Goal: Information Seeking & Learning: Learn about a topic

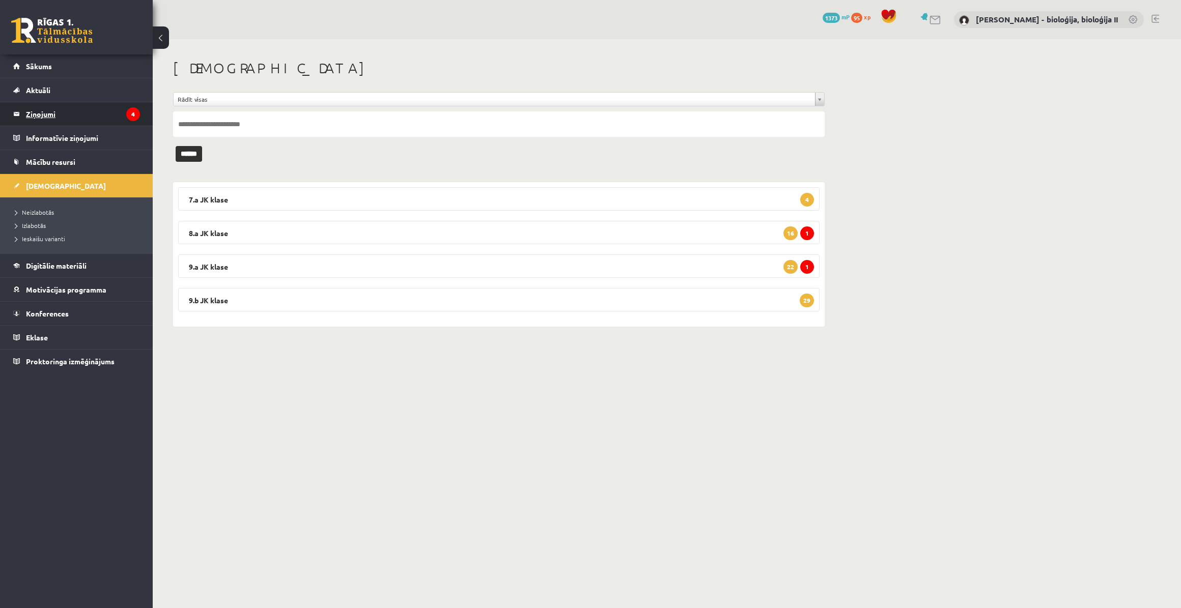
click at [71, 118] on legend "Ziņojumi 4" at bounding box center [83, 113] width 114 height 23
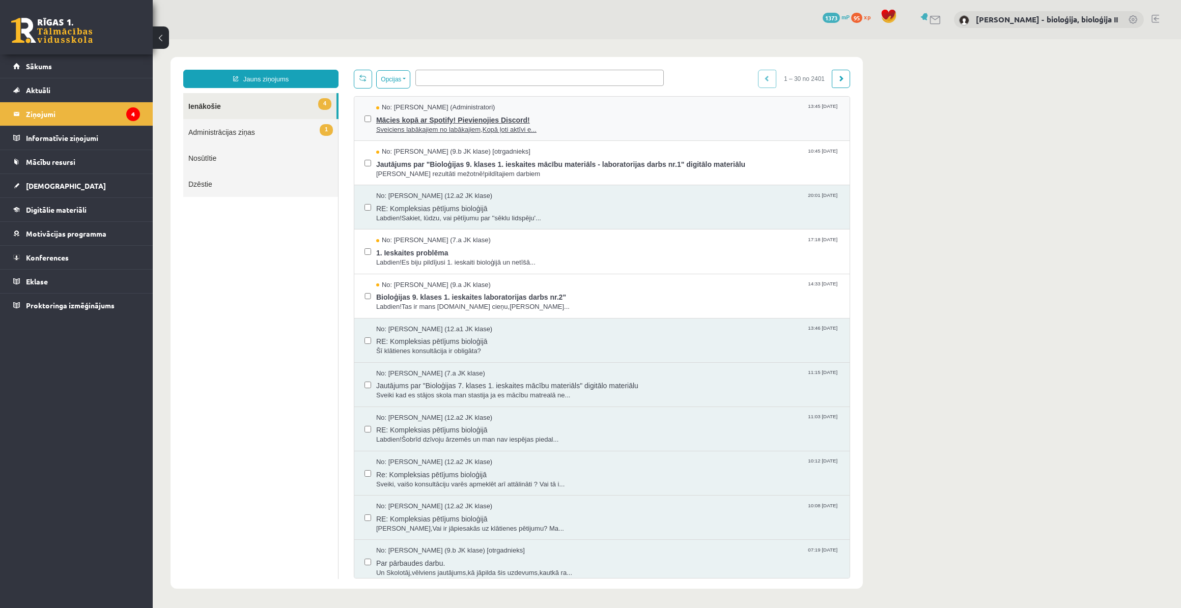
click at [605, 109] on div "No: [PERSON_NAME] (Administratori) 13:45 [DATE]" at bounding box center [607, 108] width 463 height 10
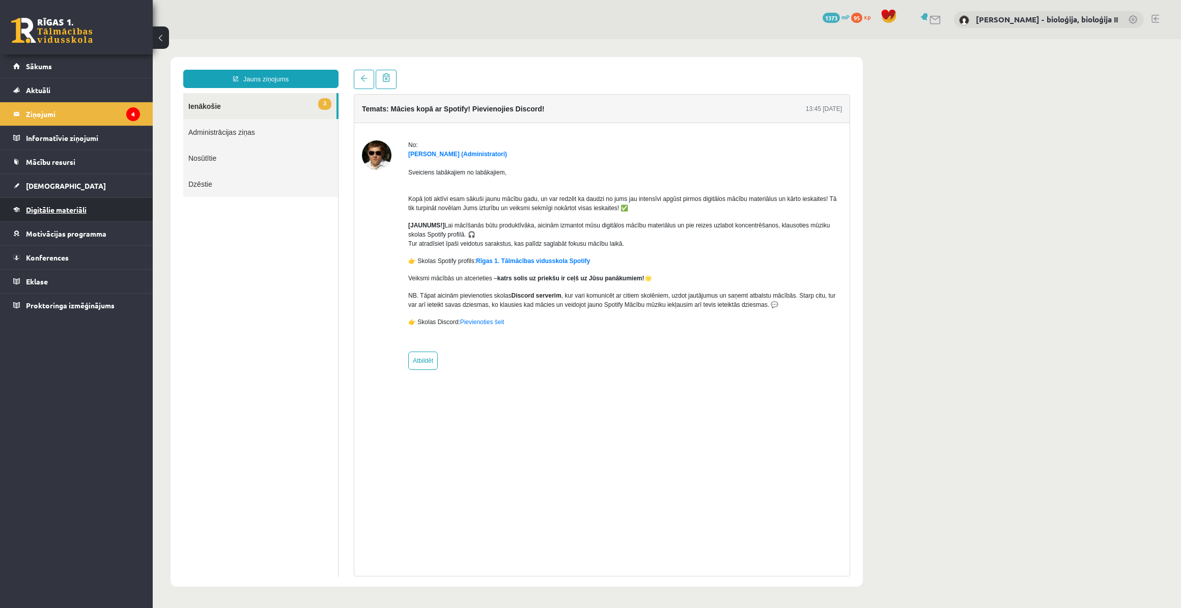
click at [44, 209] on span "Digitālie materiāli" at bounding box center [56, 209] width 61 height 9
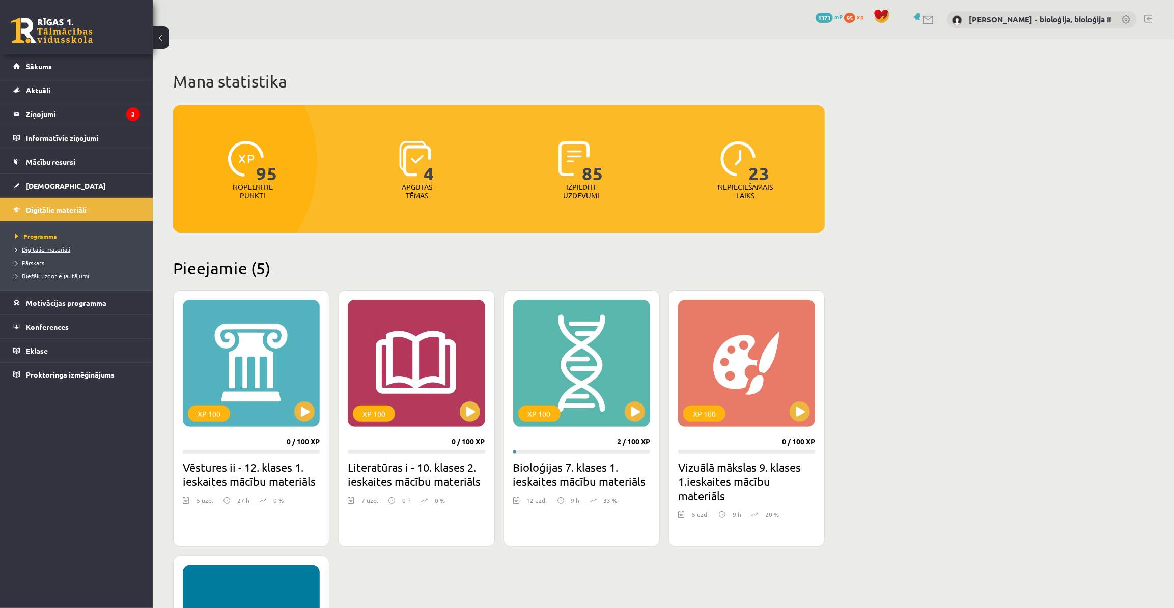
click at [44, 248] on span "Digitālie materiāli" at bounding box center [42, 249] width 55 height 8
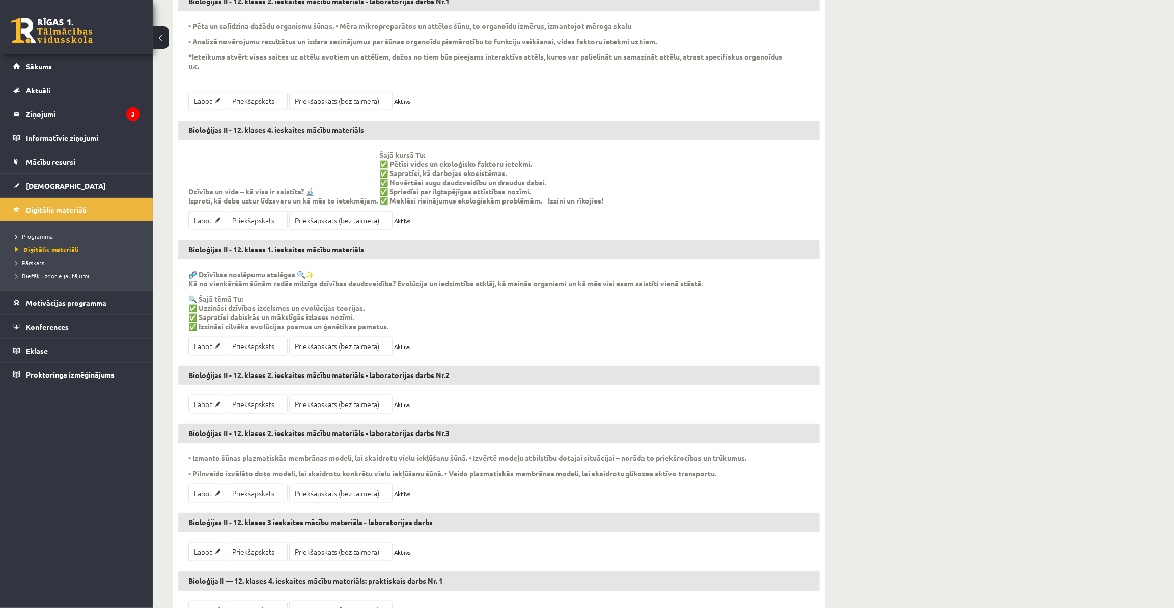
scroll to position [972, 0]
click at [268, 342] on link "Priekšapskats" at bounding box center [257, 345] width 61 height 19
click at [324, 346] on link "Priekšapskats (bez taimera)" at bounding box center [340, 345] width 103 height 19
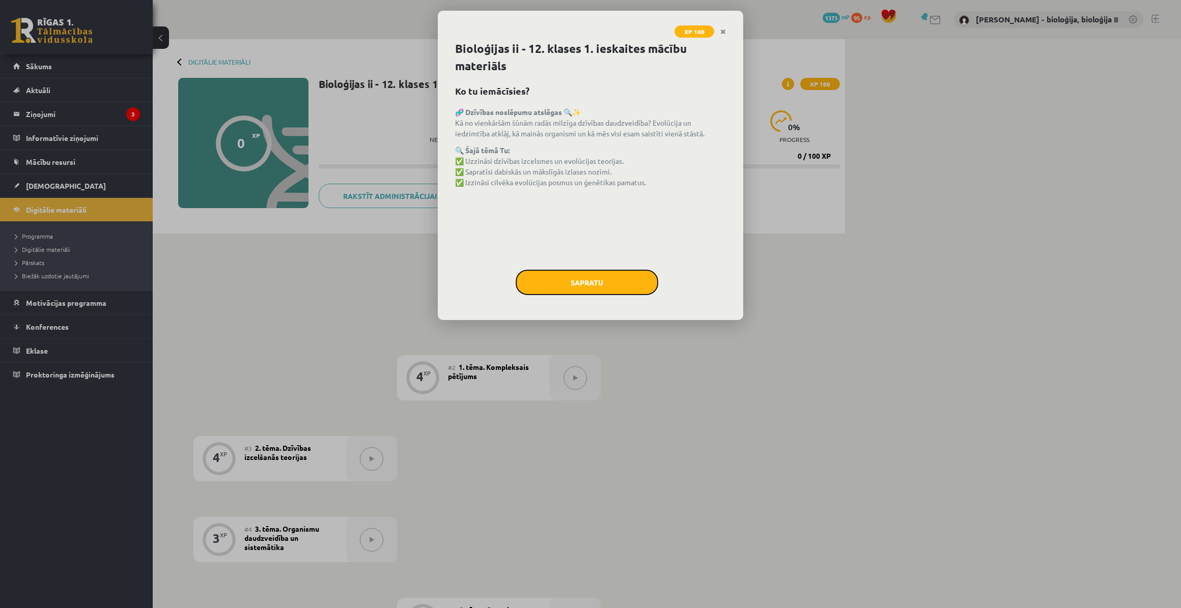
click at [647, 285] on button "Sapratu" at bounding box center [587, 282] width 143 height 25
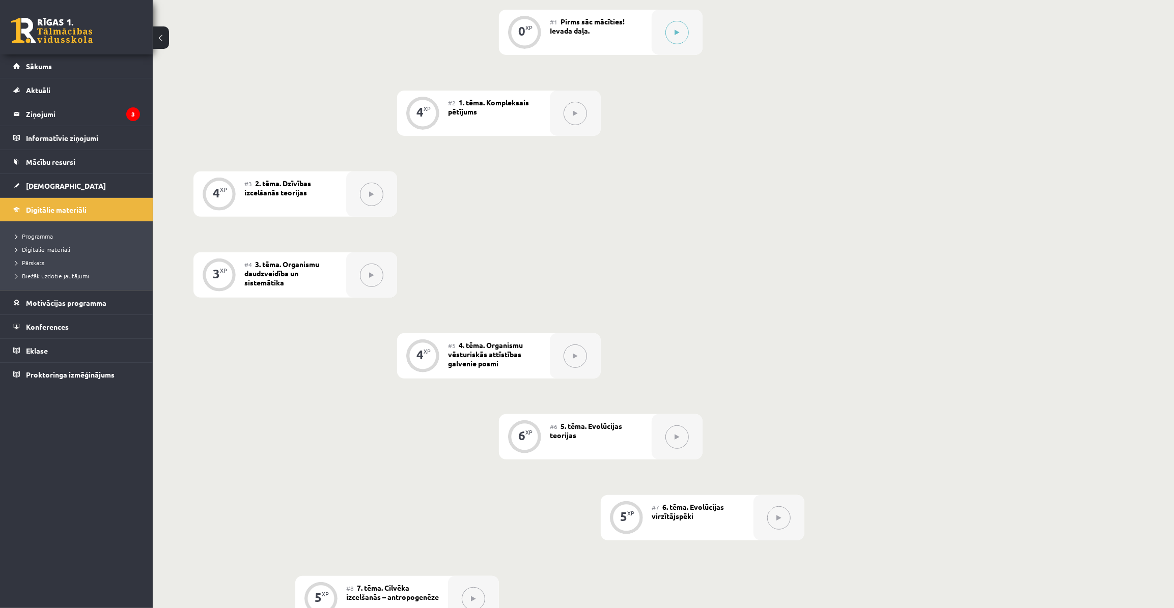
scroll to position [277, 0]
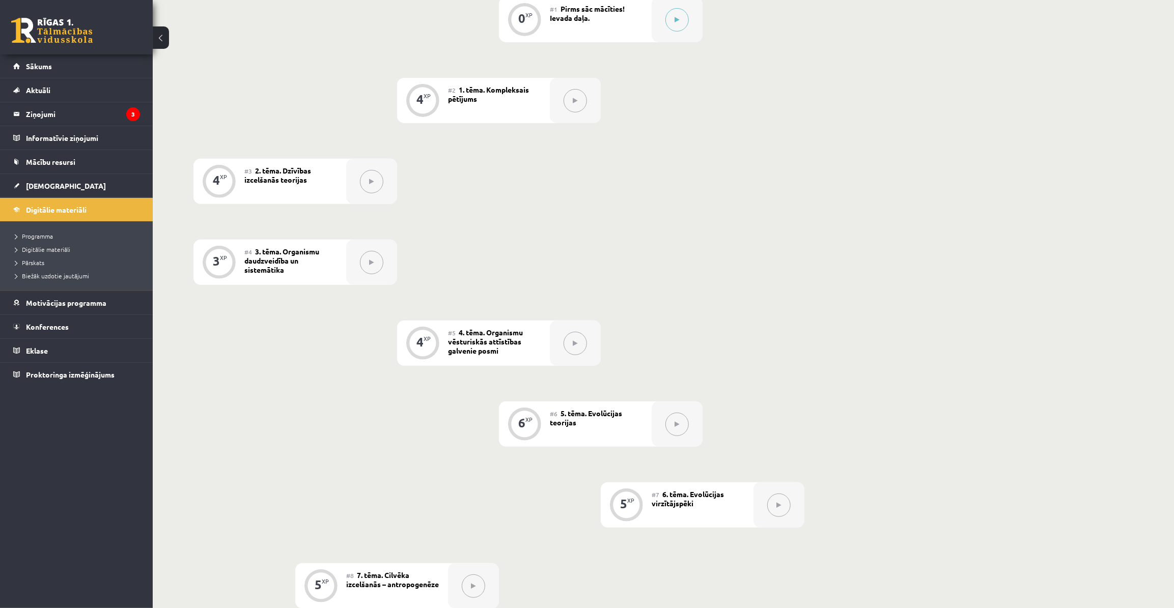
click at [677, 428] on button at bounding box center [676, 424] width 23 height 23
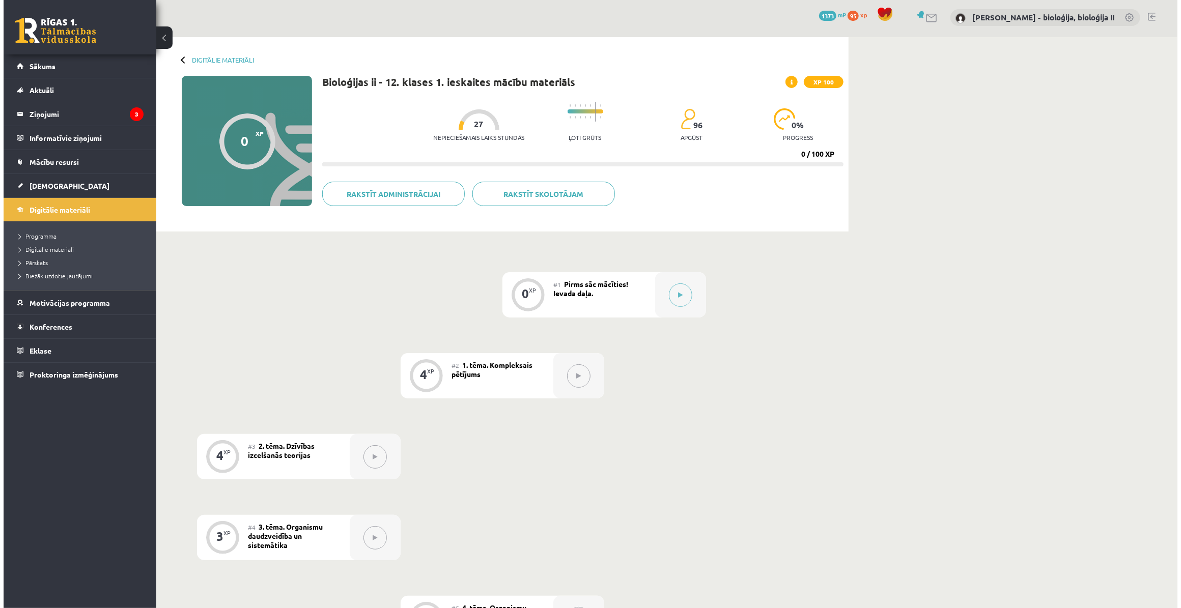
scroll to position [0, 0]
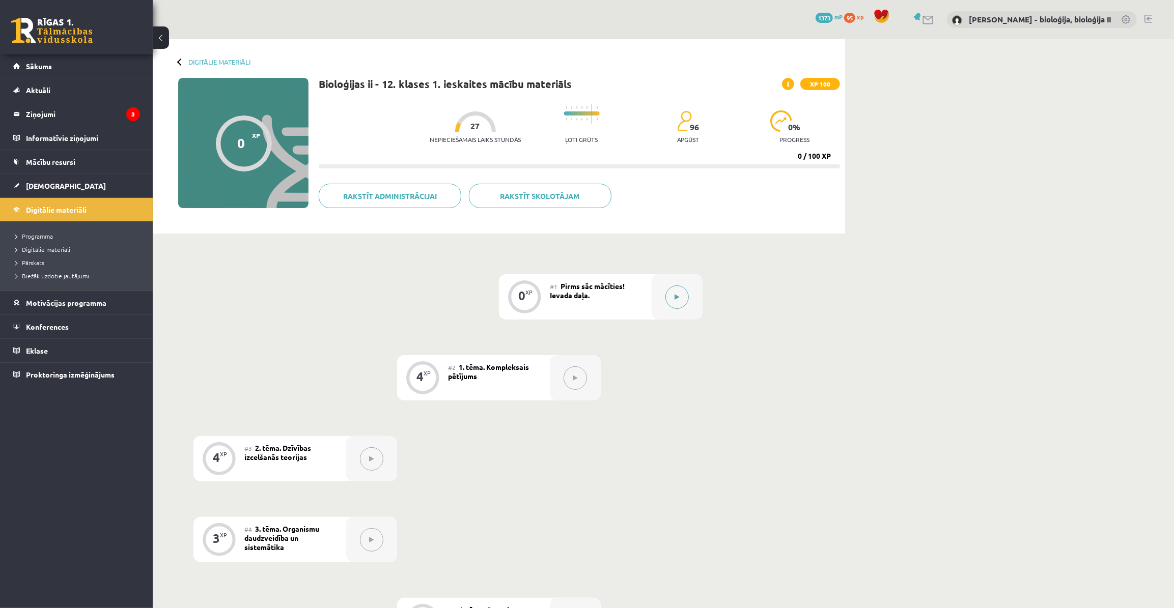
click at [679, 298] on icon at bounding box center [677, 297] width 5 height 6
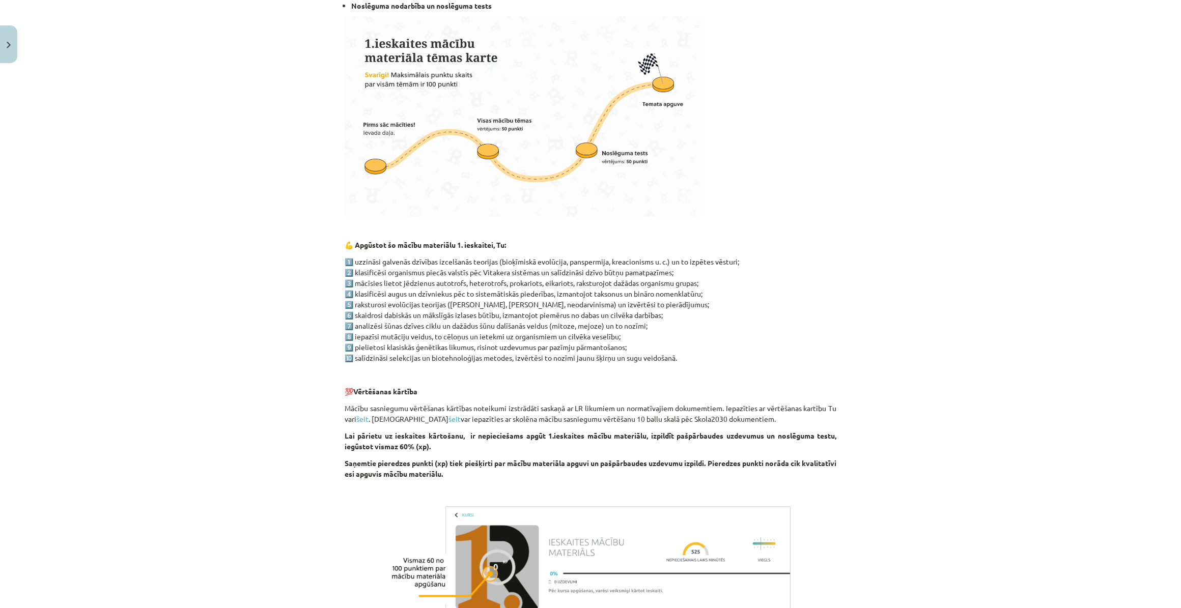
scroll to position [543, 0]
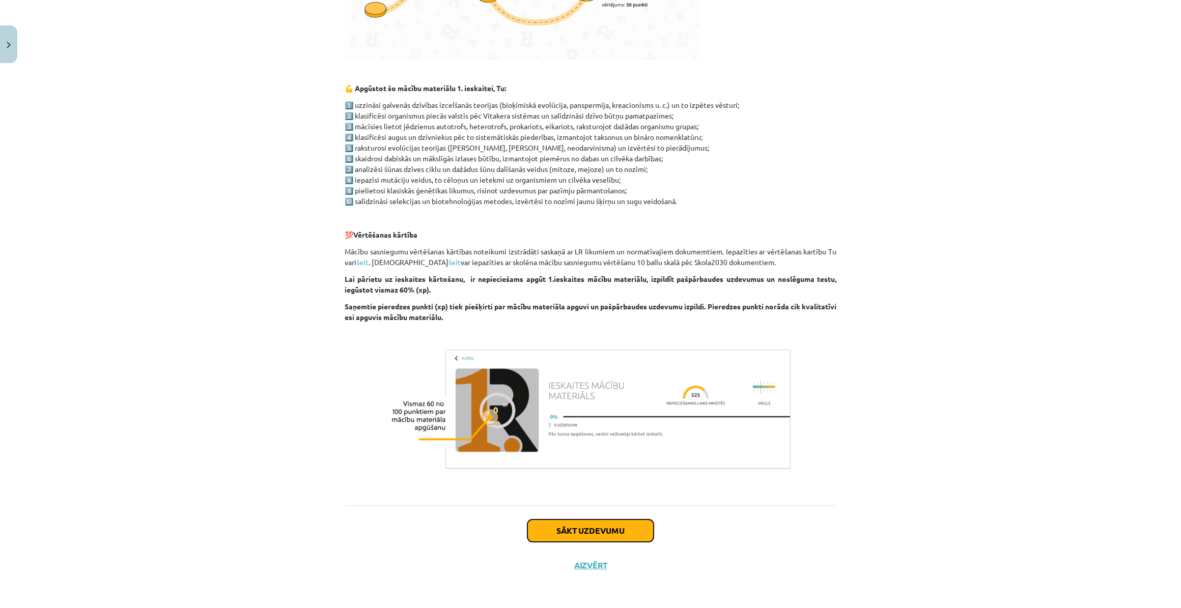
click at [583, 526] on button "Sākt uzdevumu" at bounding box center [590, 531] width 126 height 22
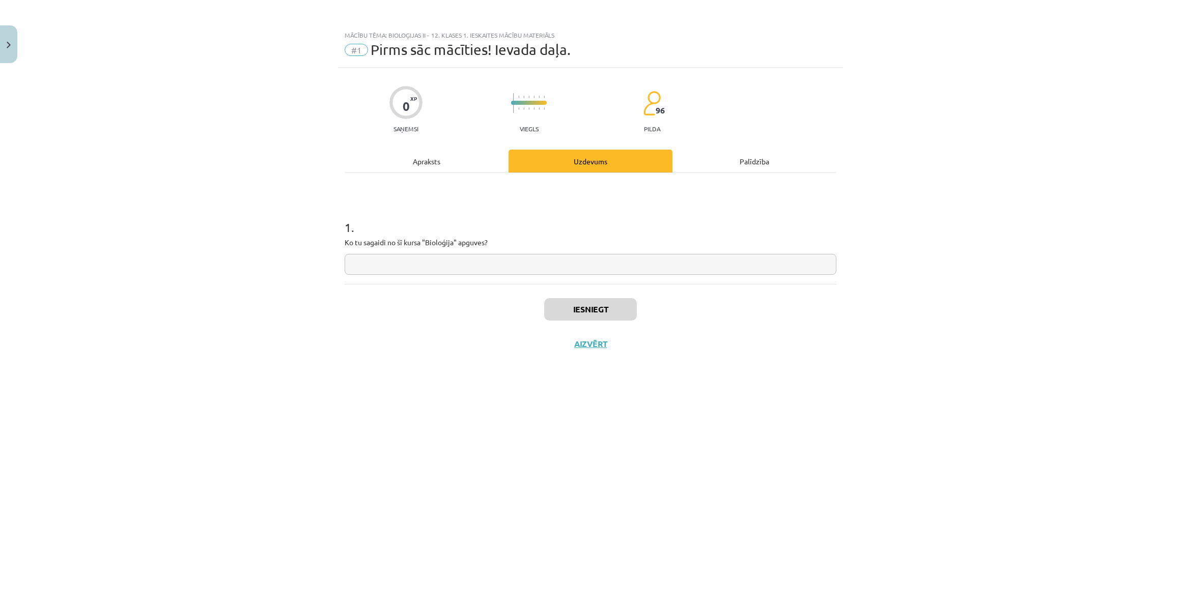
click at [692, 263] on input "text" at bounding box center [591, 264] width 492 height 21
type input "***"
click at [615, 313] on button "Iesniegt" at bounding box center [590, 309] width 93 height 22
click at [624, 357] on button "Nākamā nodarbība" at bounding box center [591, 350] width 100 height 23
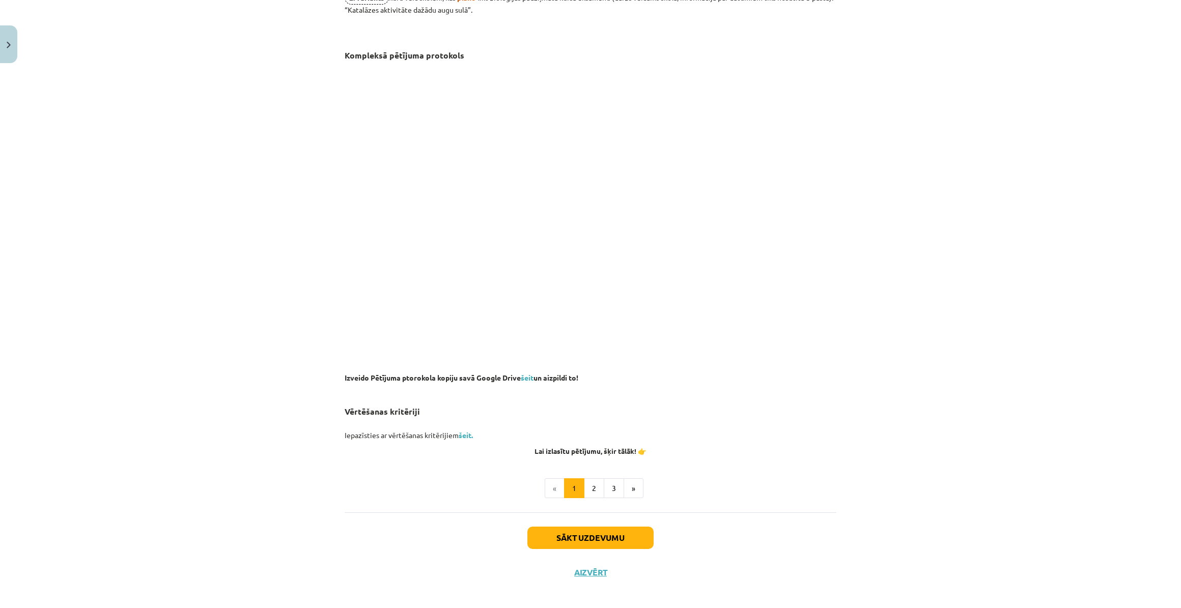
scroll to position [514, 0]
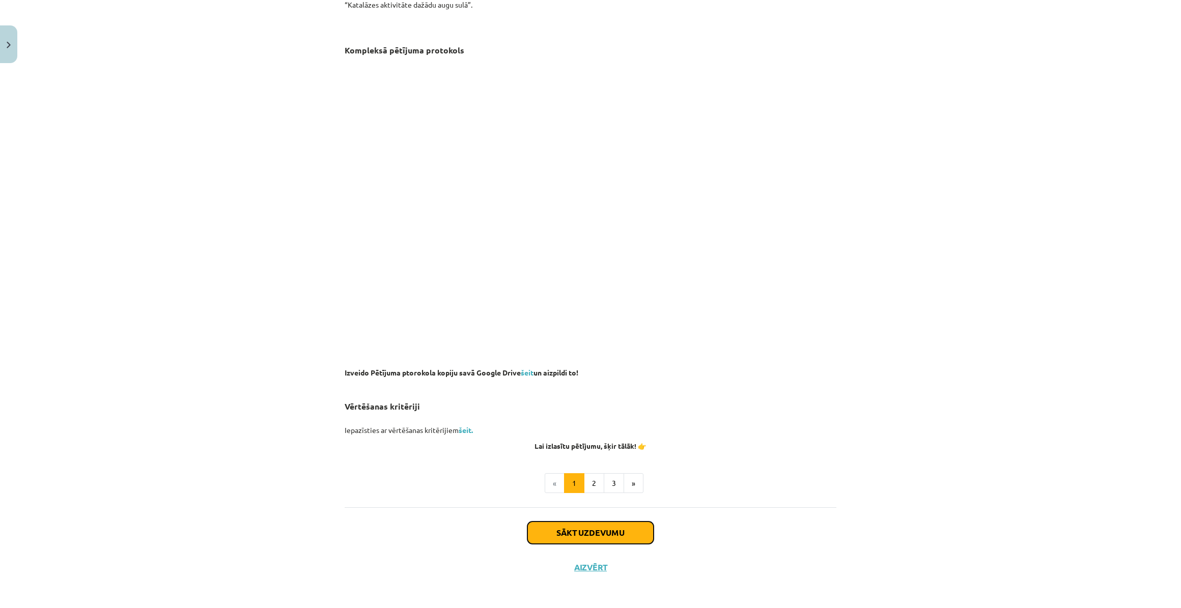
click at [600, 532] on button "Sākt uzdevumu" at bounding box center [590, 533] width 126 height 22
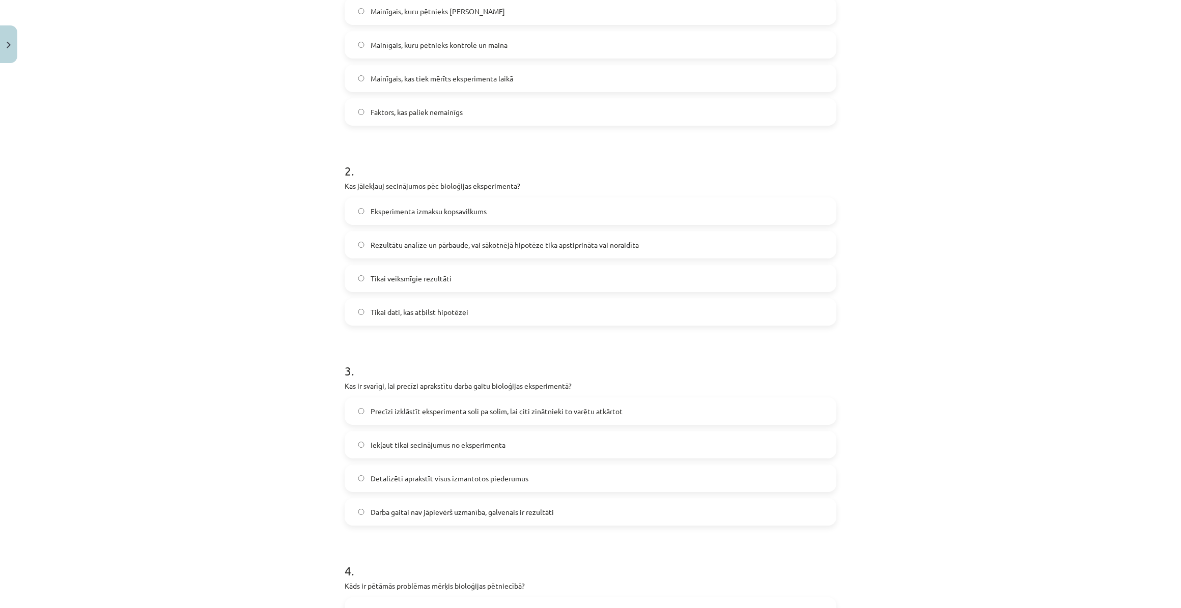
scroll to position [492, 0]
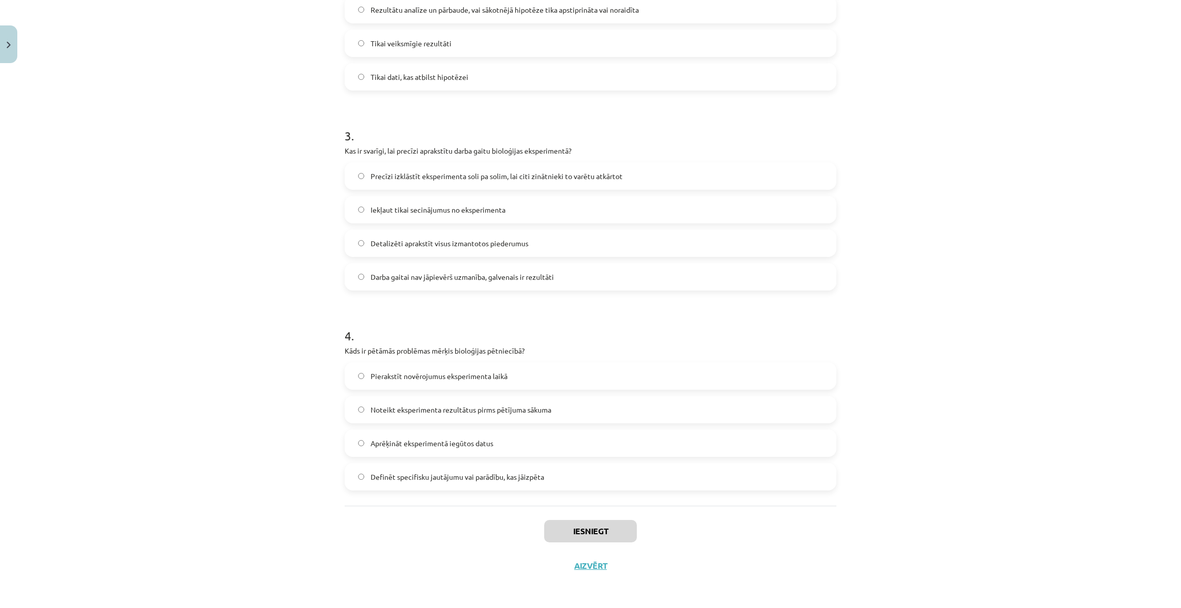
click at [548, 473] on label "Definēt specifisku jautājumu vai parādību, kas jāizpēta" at bounding box center [591, 476] width 490 height 25
click at [581, 530] on button "Iesniegt" at bounding box center [590, 531] width 93 height 22
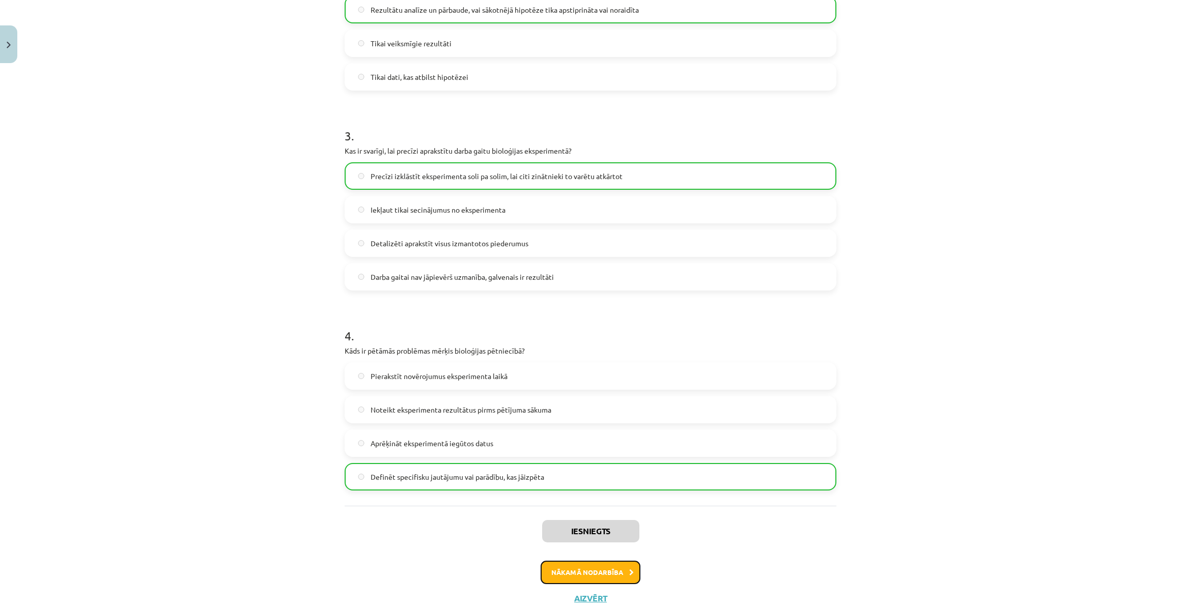
click at [632, 565] on button "Nākamā nodarbība" at bounding box center [591, 572] width 100 height 23
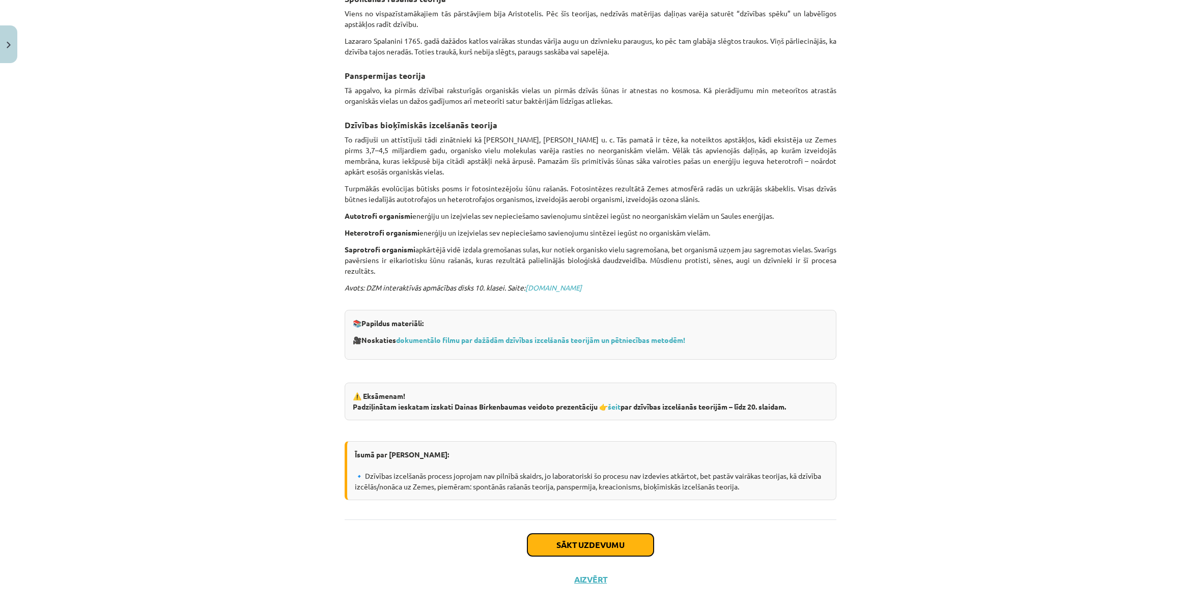
click at [623, 534] on button "Sākt uzdevumu" at bounding box center [590, 545] width 126 height 22
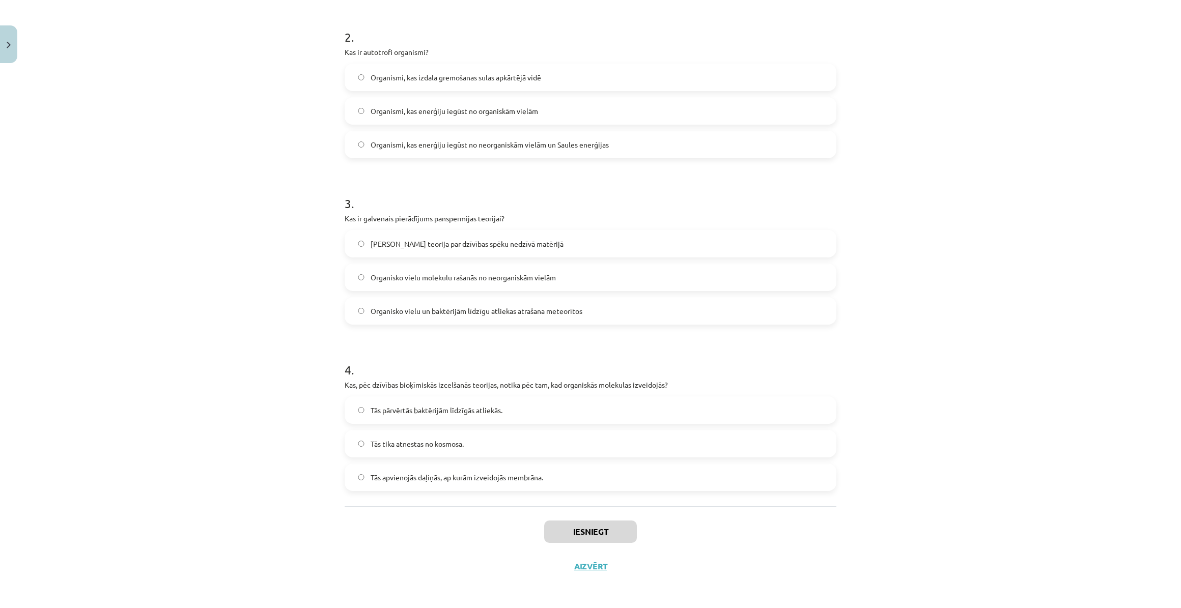
scroll to position [357, 0]
click at [589, 434] on label "Tās tika atnestas no kosmosa." at bounding box center [591, 443] width 490 height 25
click at [575, 523] on button "Iesniegt" at bounding box center [590, 531] width 93 height 22
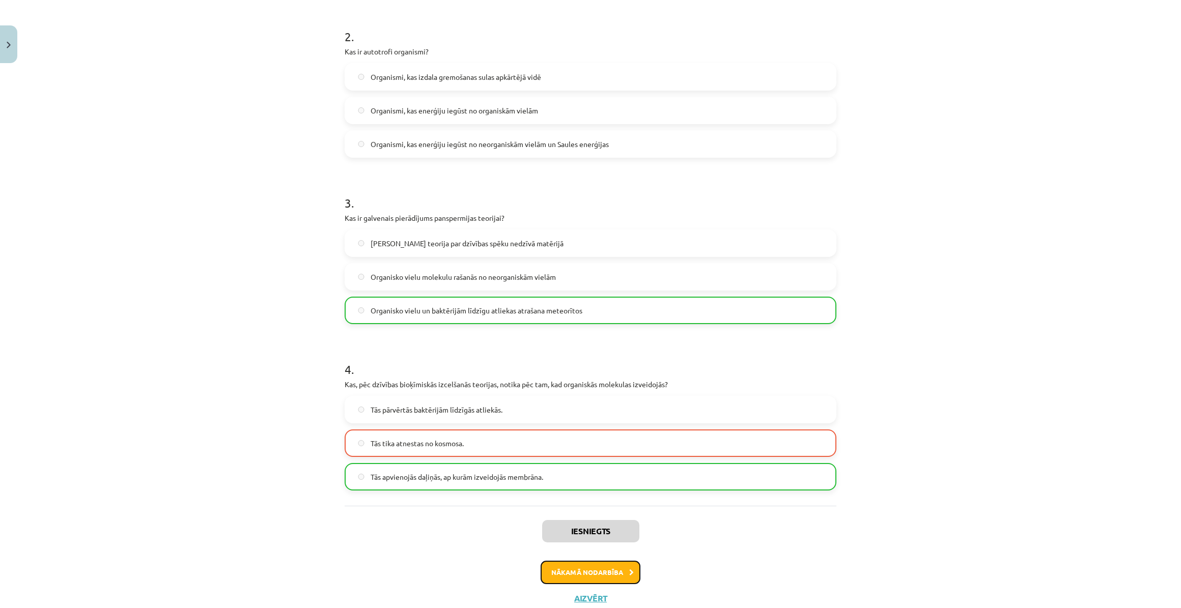
click at [590, 572] on button "Nākamā nodarbība" at bounding box center [591, 572] width 100 height 23
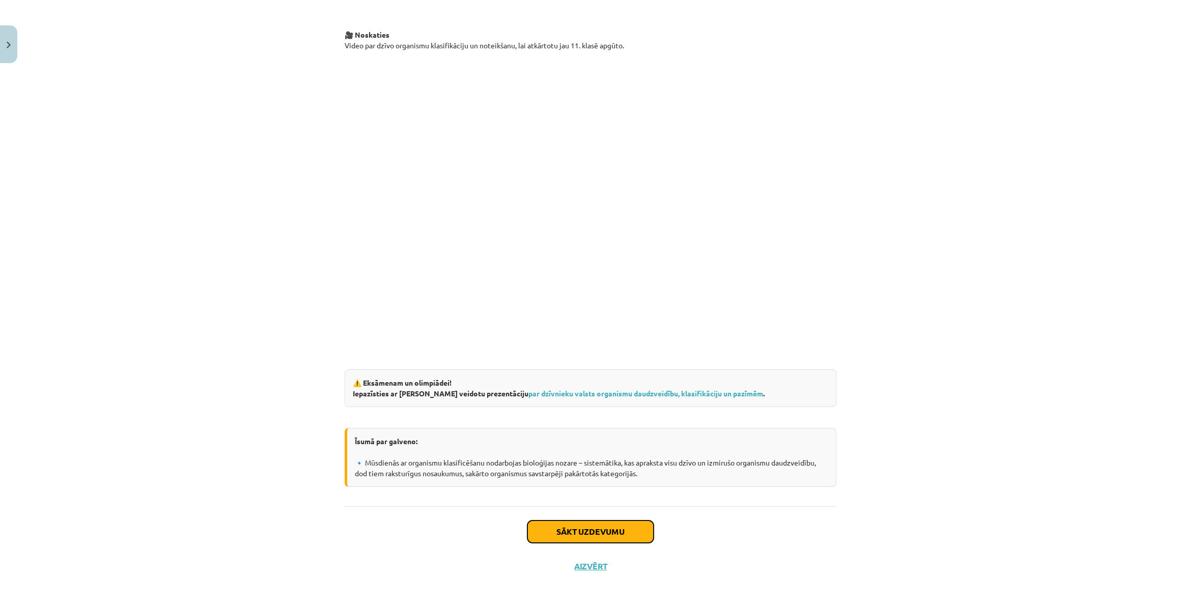
click at [601, 529] on button "Sākt uzdevumu" at bounding box center [590, 532] width 126 height 22
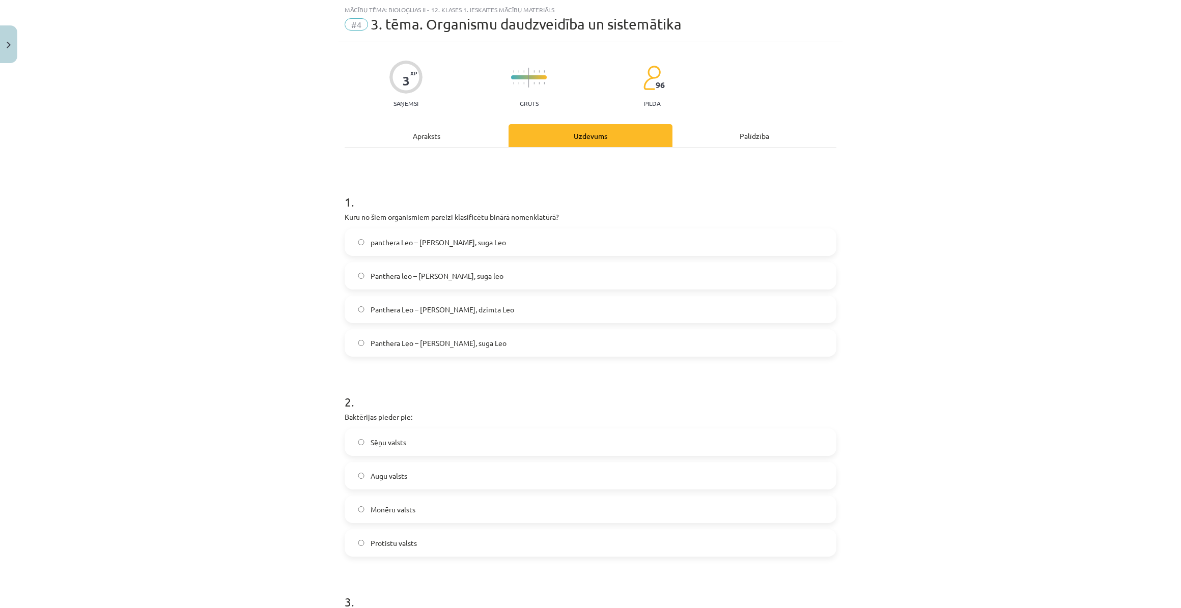
click at [582, 476] on label "Augu valsts" at bounding box center [591, 475] width 490 height 25
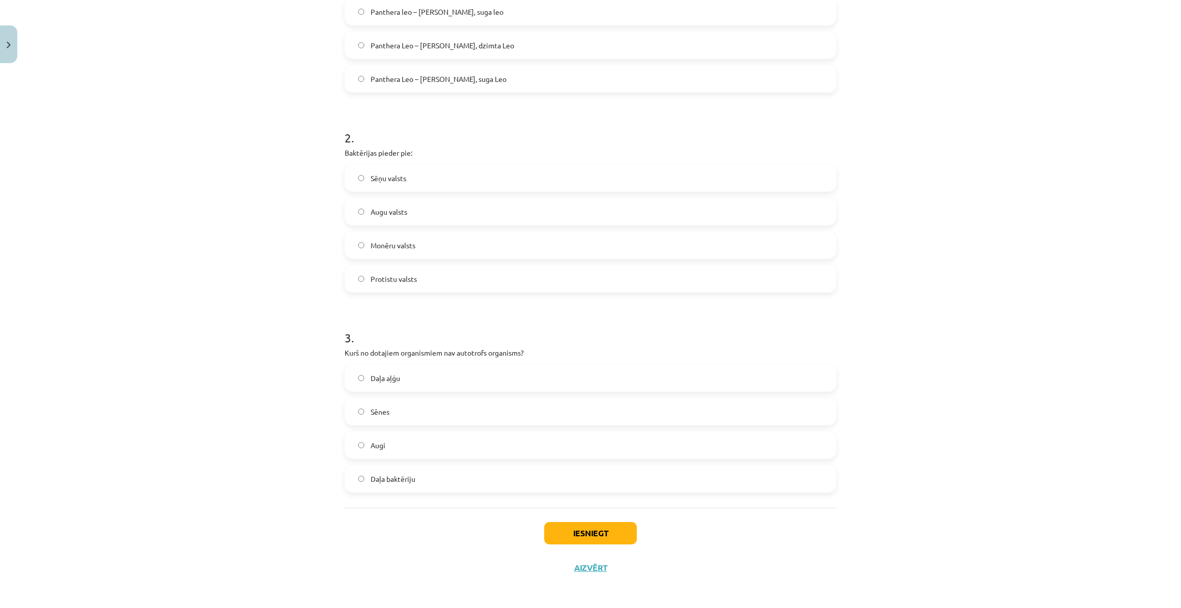
scroll to position [292, 0]
click at [615, 535] on button "Iesniegt" at bounding box center [590, 531] width 93 height 22
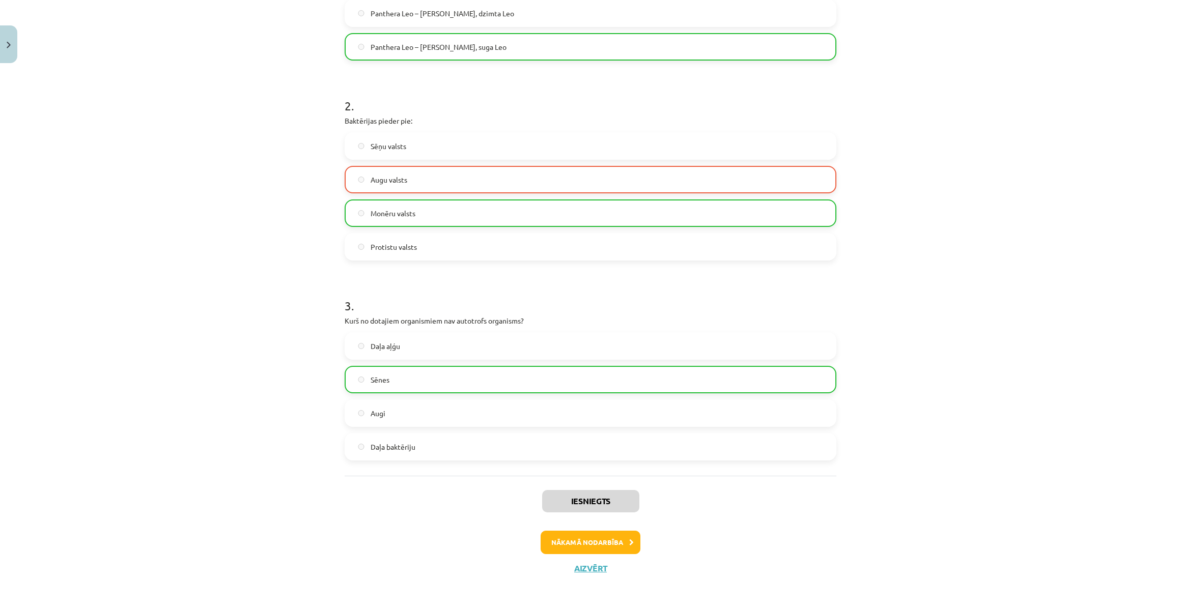
scroll to position [324, 0]
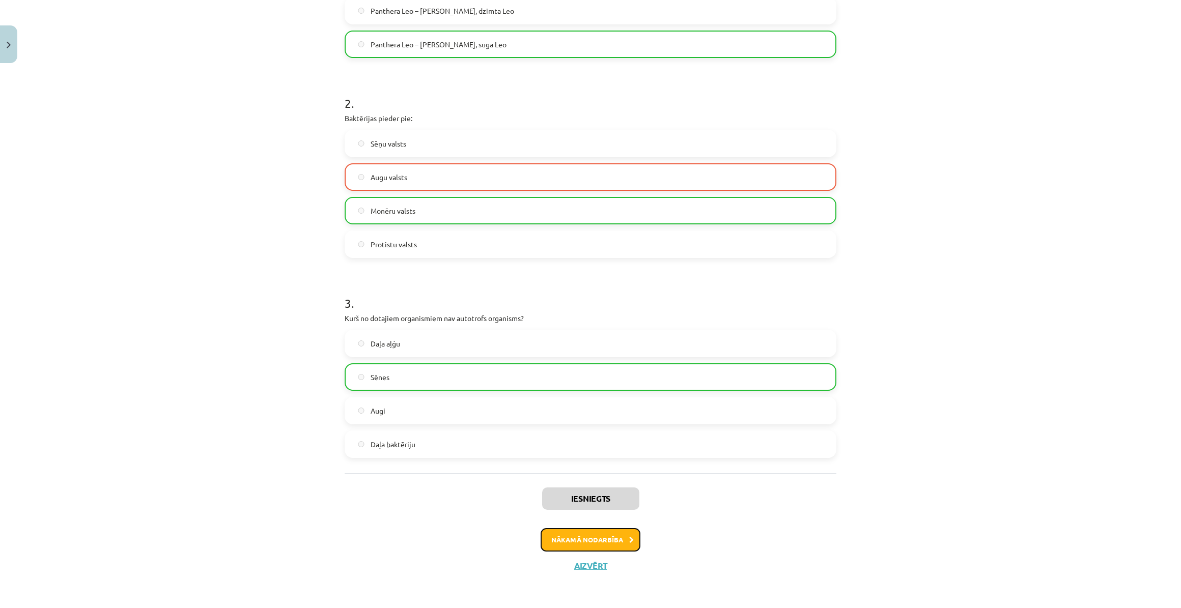
click at [616, 534] on button "Nākamā nodarbība" at bounding box center [591, 539] width 100 height 23
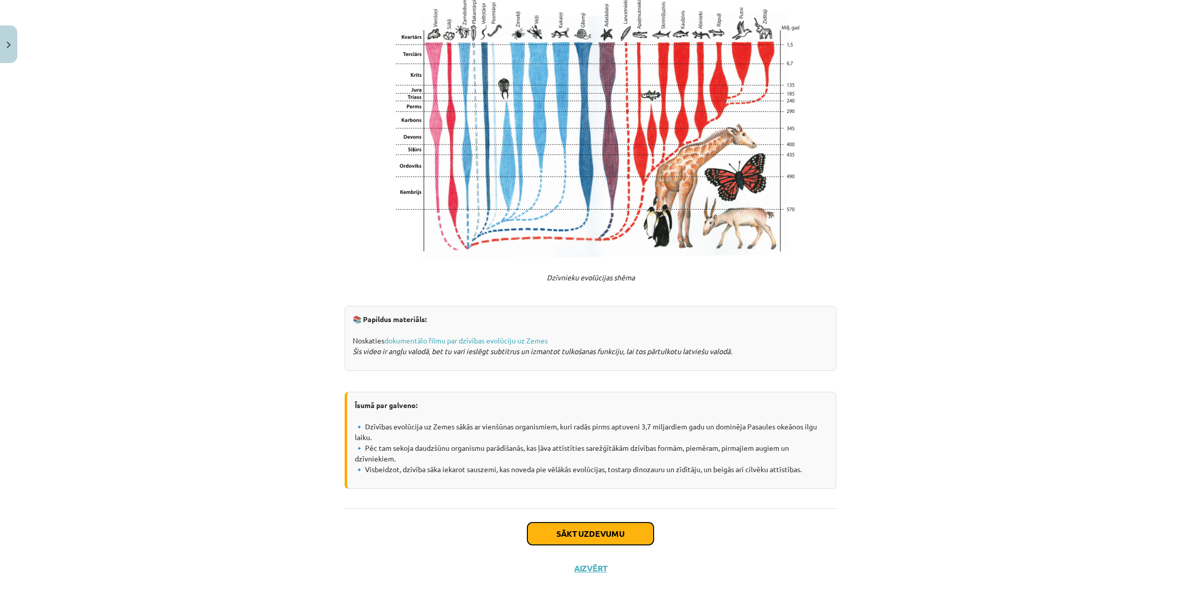
click at [599, 538] on button "Sākt uzdevumu" at bounding box center [590, 534] width 126 height 22
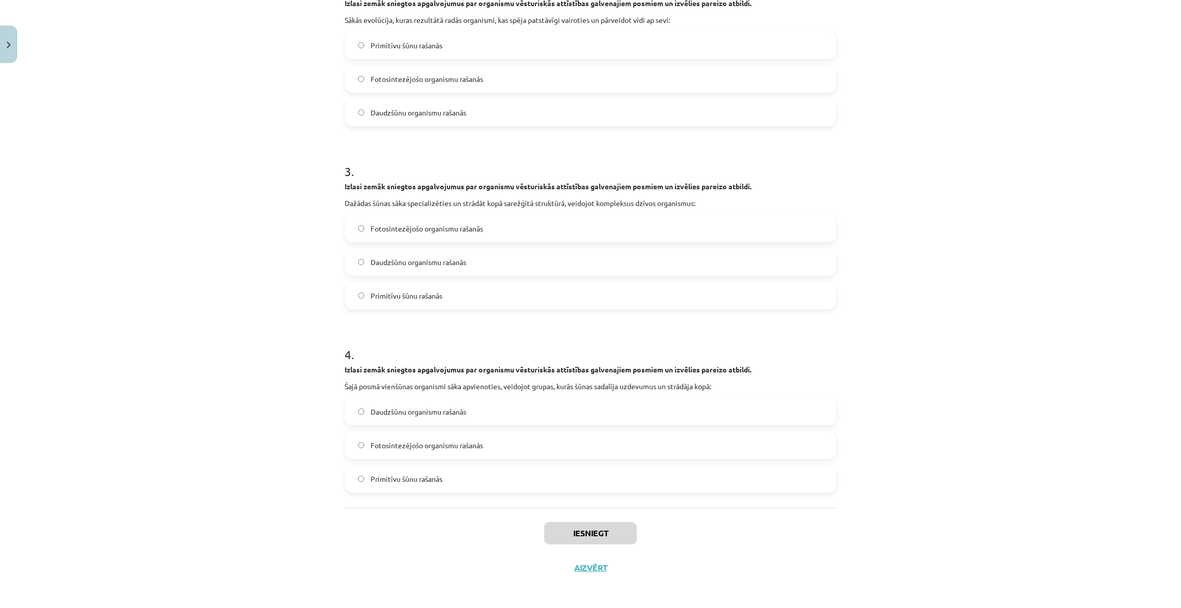
scroll to position [425, 0]
click at [606, 465] on label "Primitīvu šūnu rašanās" at bounding box center [591, 476] width 490 height 25
click at [588, 529] on button "Iesniegt" at bounding box center [590, 531] width 93 height 22
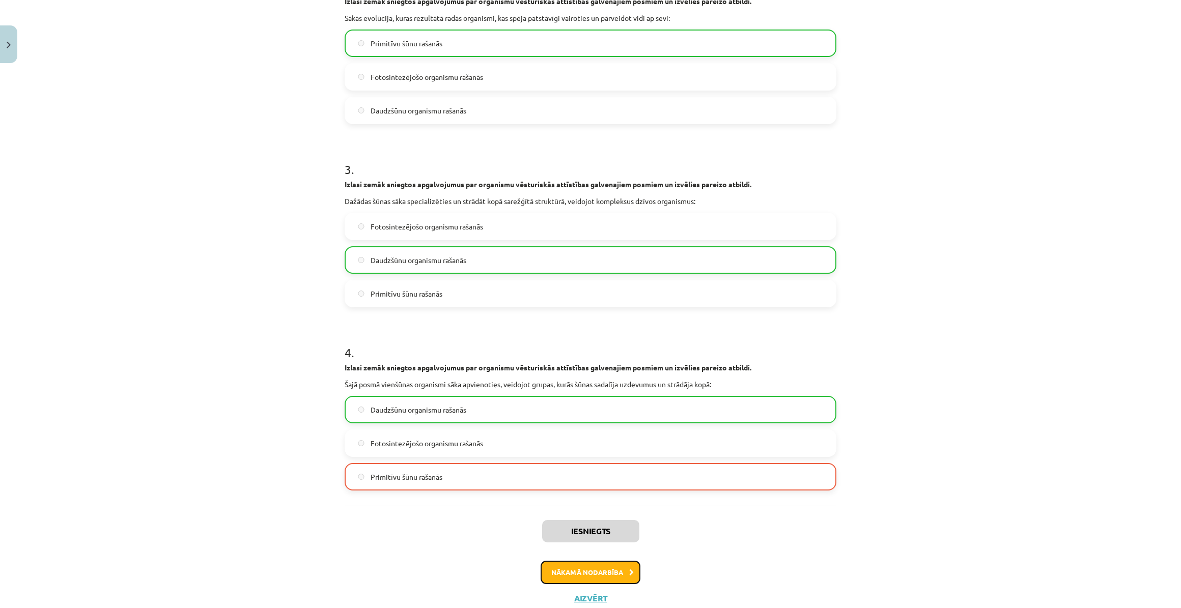
click at [588, 570] on button "Nākamā nodarbība" at bounding box center [591, 572] width 100 height 23
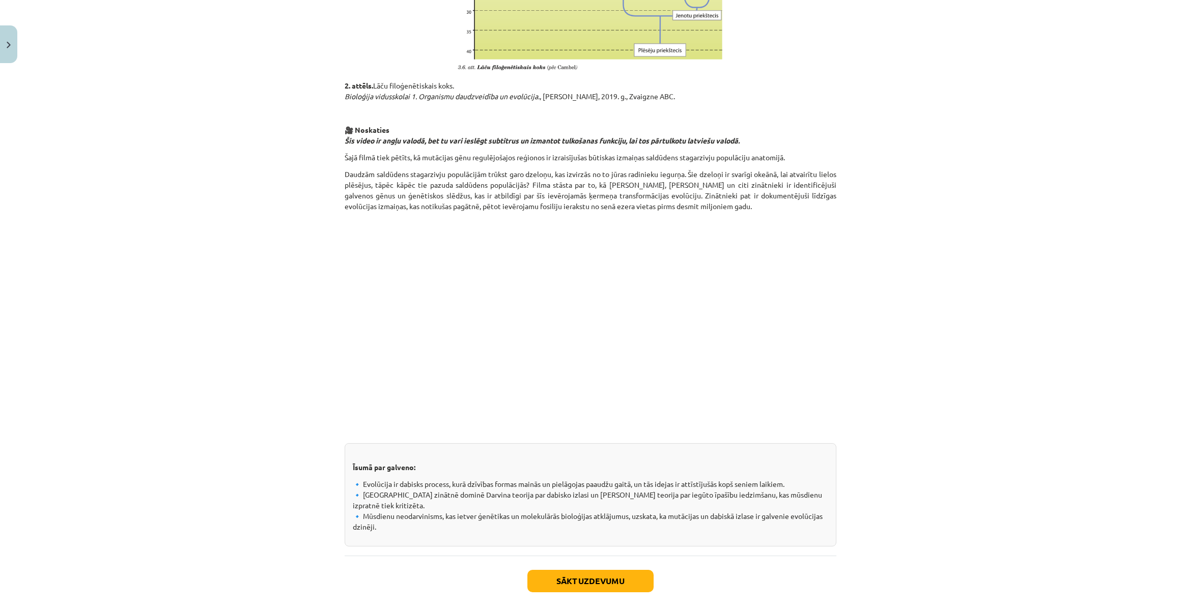
scroll to position [1132, 0]
